Goal: Transaction & Acquisition: Purchase product/service

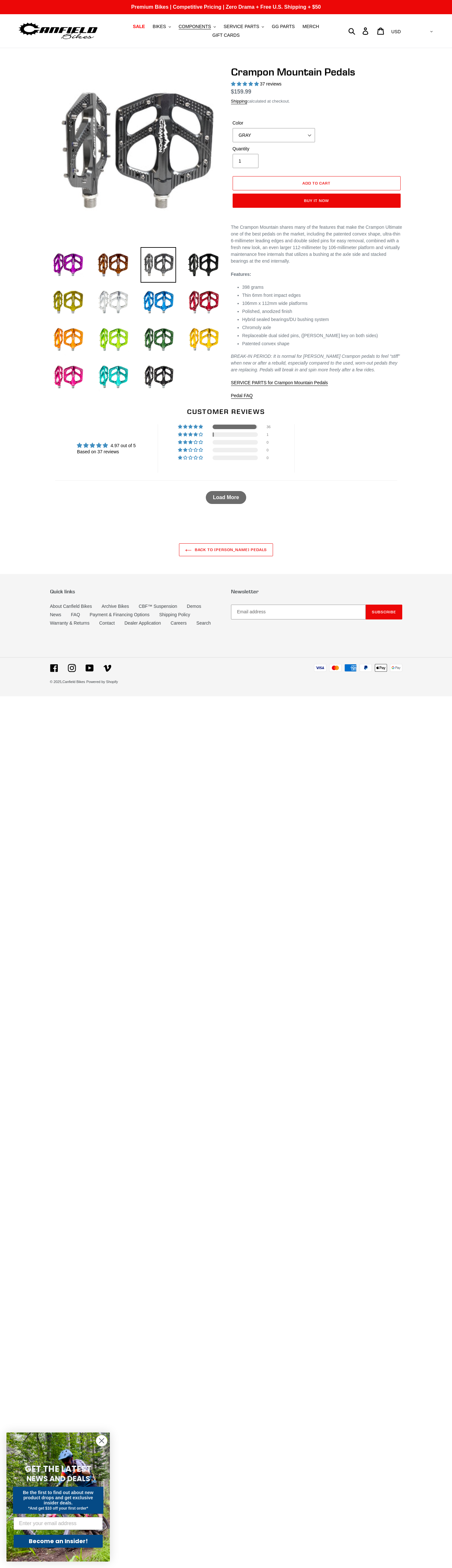
select select "highest-rating"
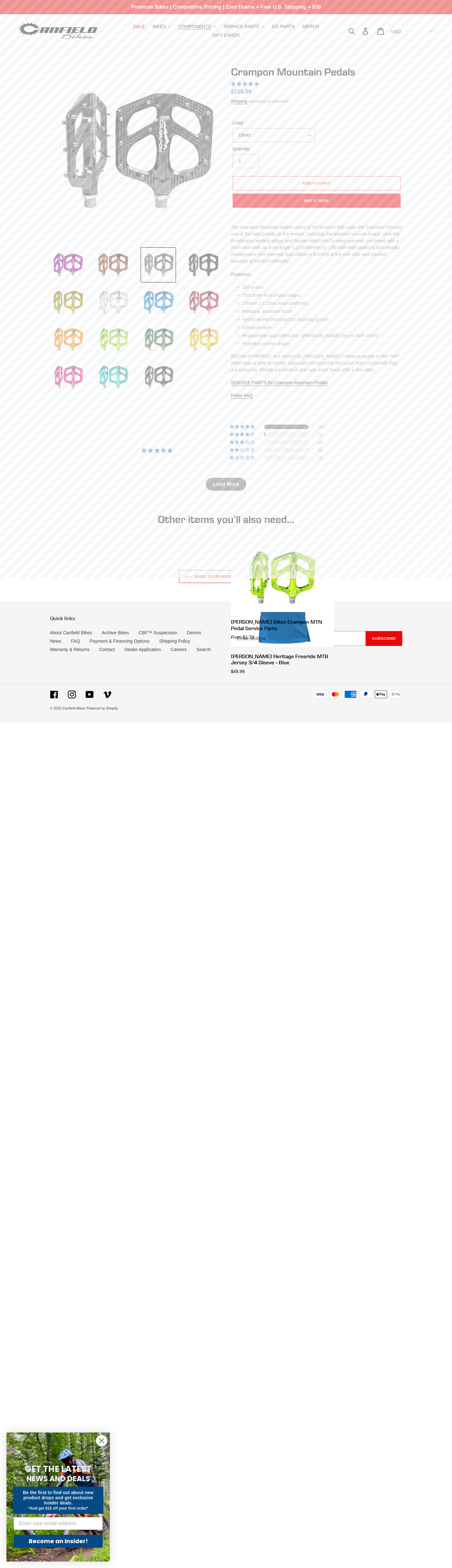
click at [239, 84] on span "4.97 stars" at bounding box center [240, 83] width 6 height 4
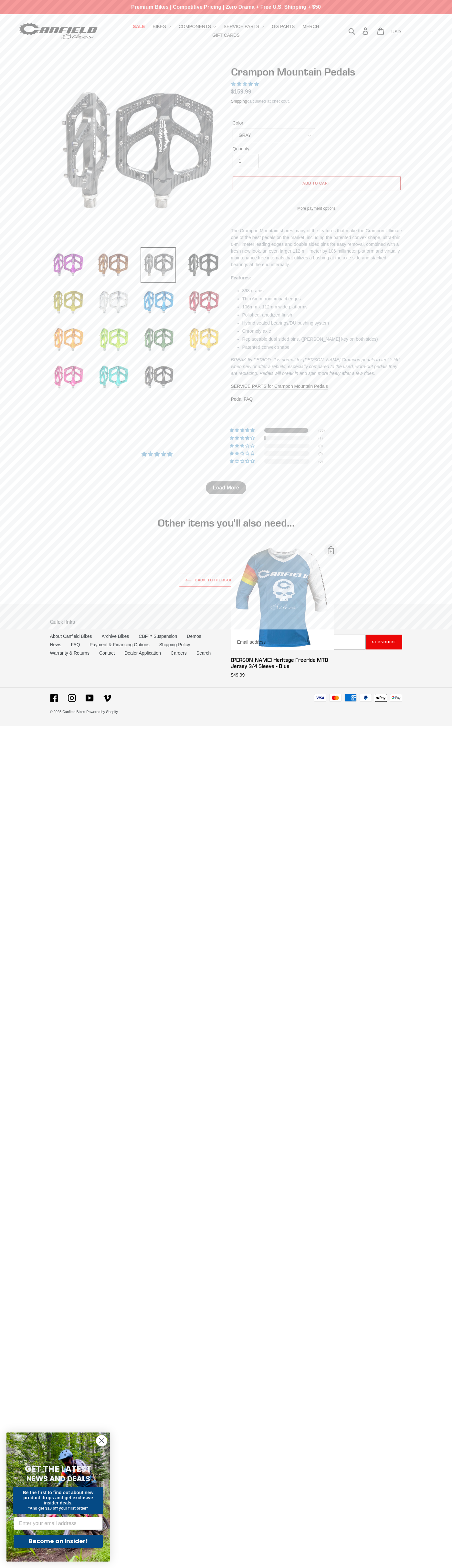
click at [316, 183] on span "Add to cart" at bounding box center [316, 183] width 28 height 5
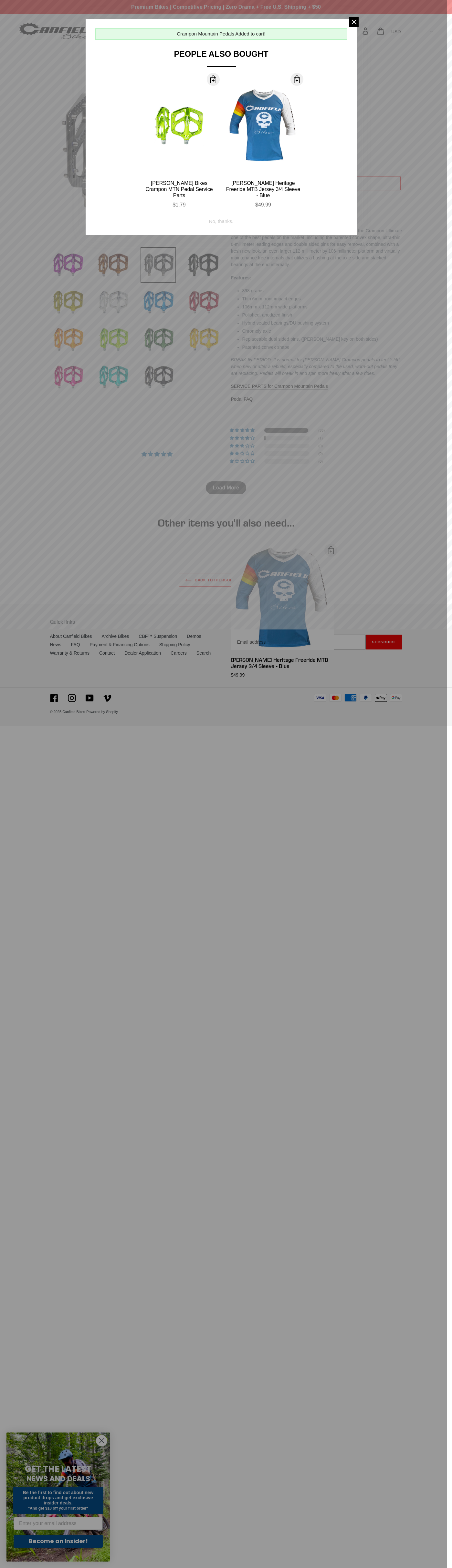
click at [213, 79] on span at bounding box center [213, 79] width 8 height 8
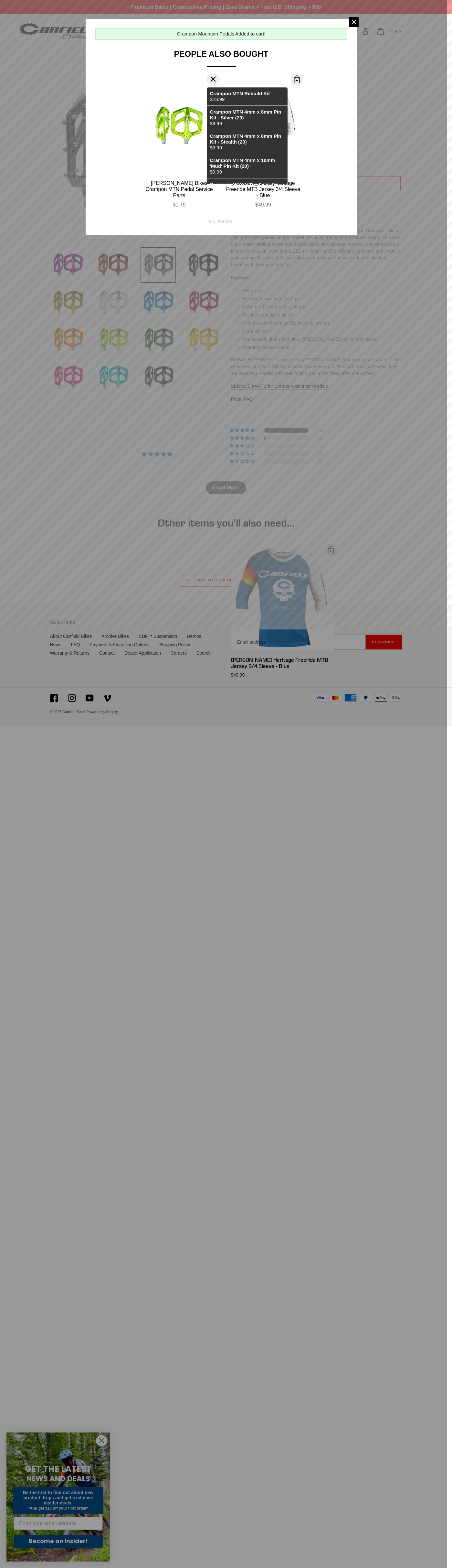
click at [221, 213] on div "No, thanks." at bounding box center [221, 219] width 24 height 12
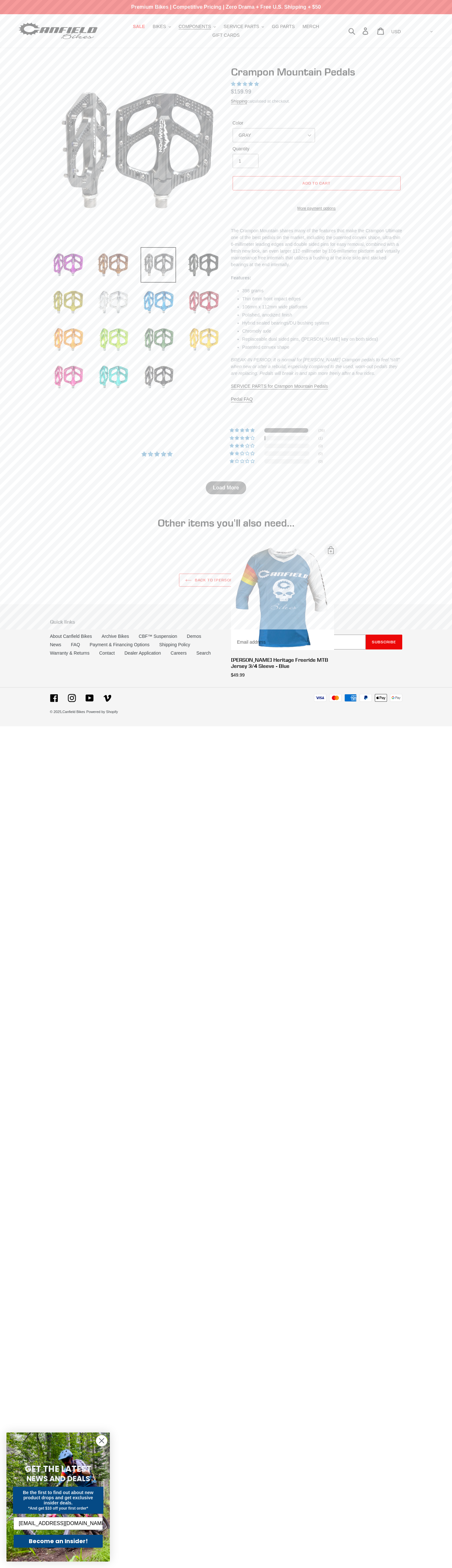
scroll to position [0, 4]
type input "johnsmith005@storebotmail.joonix.net"
click at [286, 11] on p "Premium Bikes | Competitive Pricing | Zero Drama + Free U.S. Shipping + $50" at bounding box center [226, 7] width 452 height 14
click at [451, 726] on html "Crampon Mountain Pedals – Canfield Bikes Skip to content Submit Close search Ju…" at bounding box center [226, 363] width 452 height 726
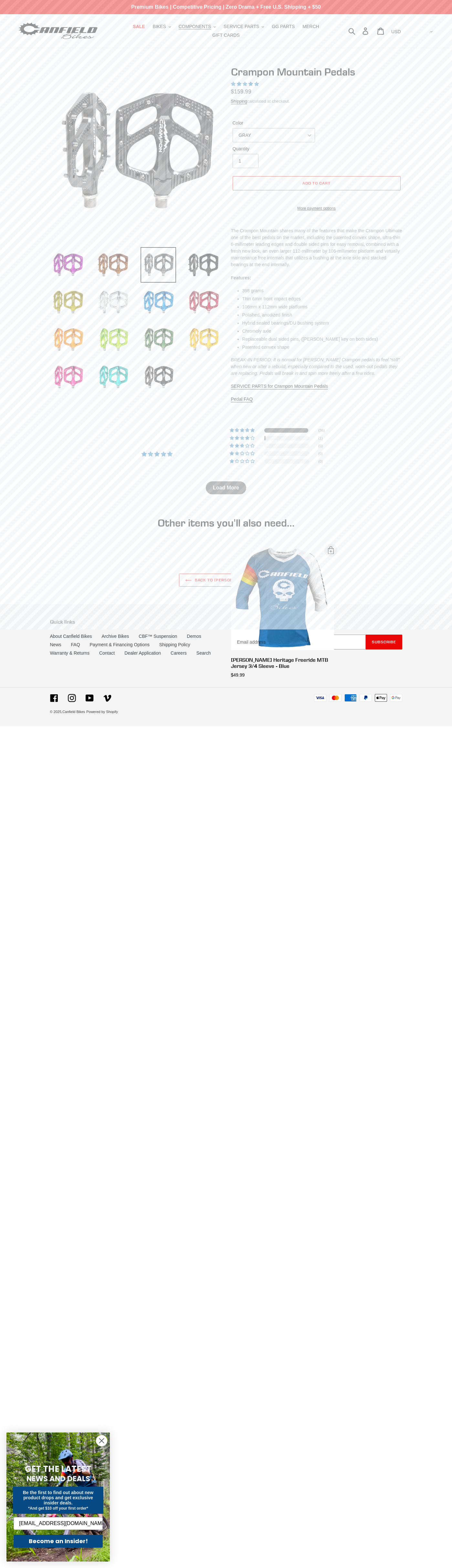
click at [236, 726] on html "Crampon Mountain Pedals – Canfield Bikes Skip to content Submit Close search Ju…" at bounding box center [226, 363] width 452 height 726
click at [19, 726] on html "Crampon Mountain Pedals – Canfield Bikes Skip to content Submit Close search Ju…" at bounding box center [226, 363] width 452 height 726
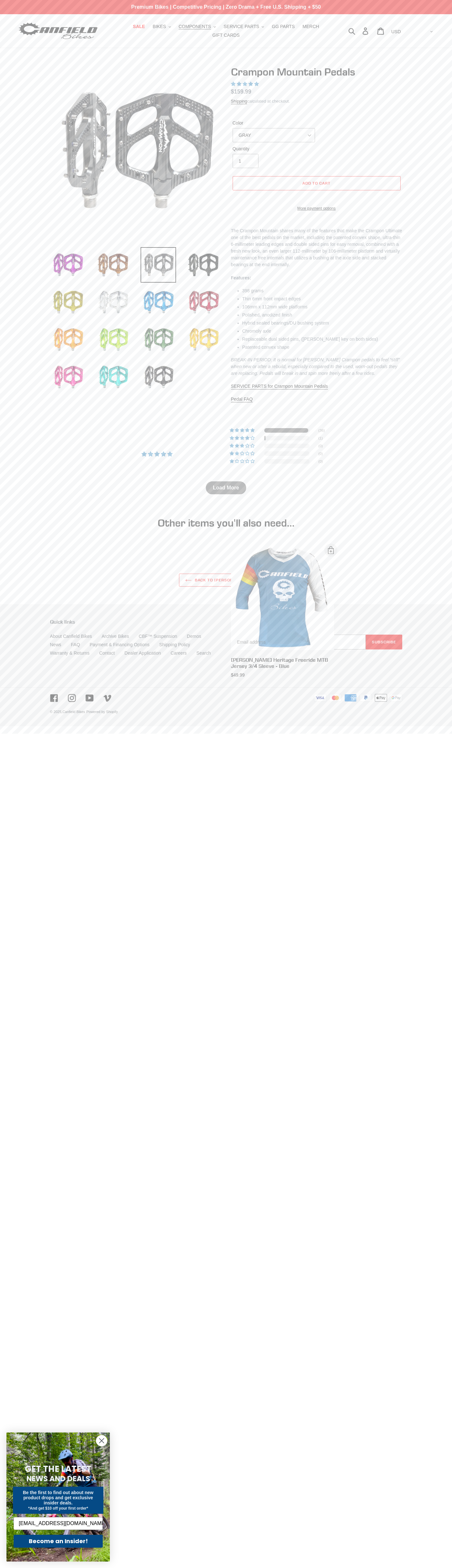
scroll to position [0, 4]
type input "johnsmith005@storebotmail.joonix.net"
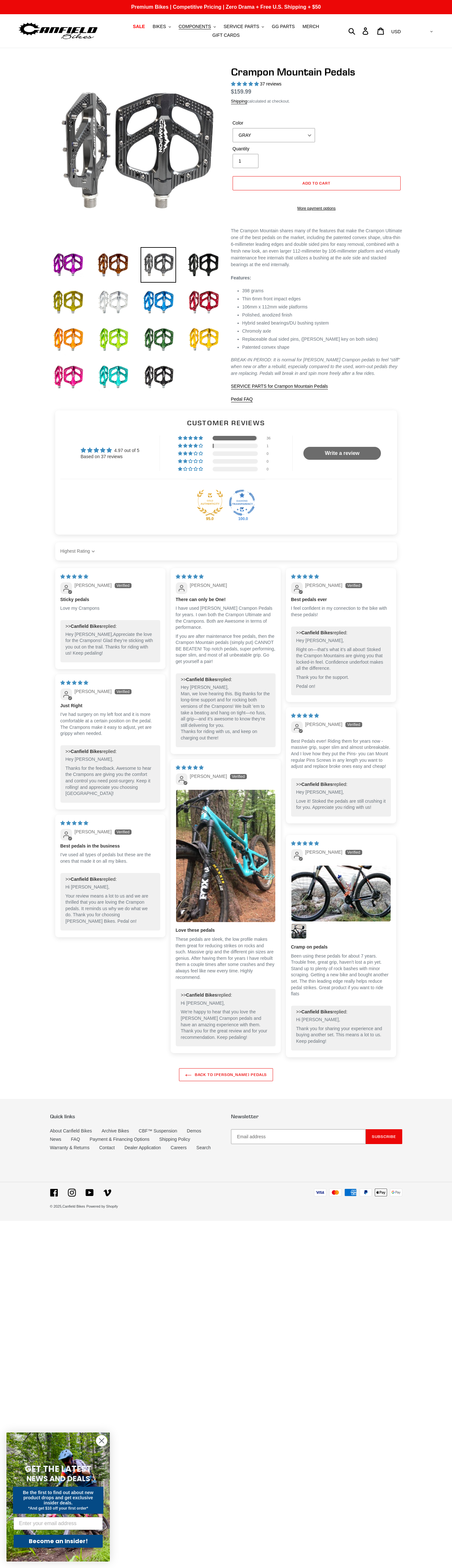
select select "highest-rating"
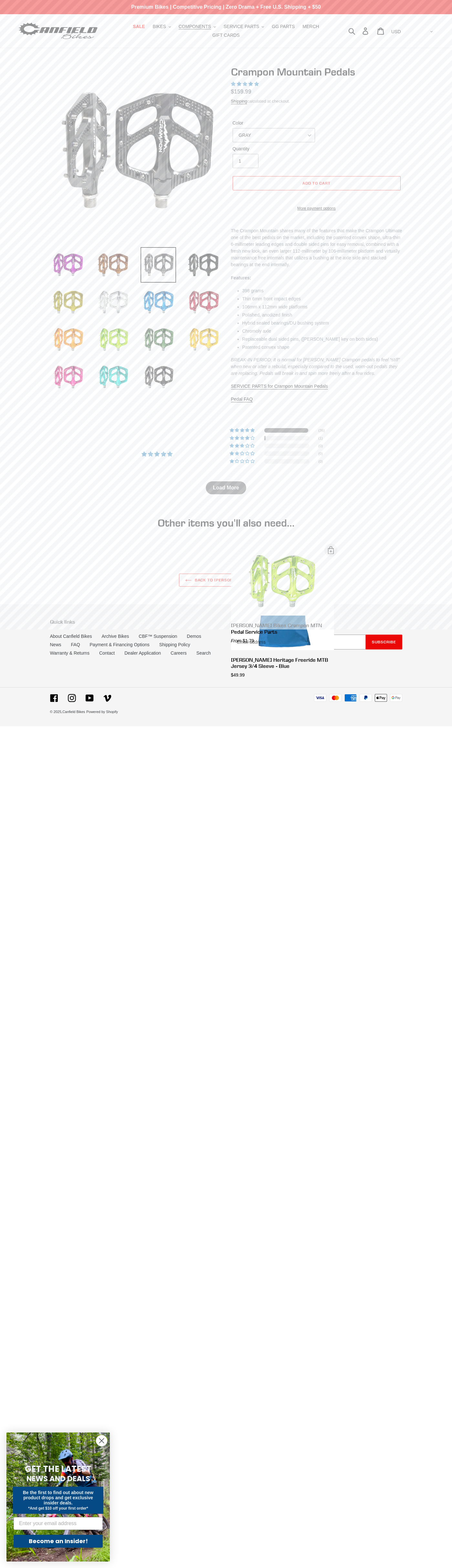
click at [102, 1441] on icon "Close dialog" at bounding box center [101, 1440] width 4 height 4
